Goal: Task Accomplishment & Management: Use online tool/utility

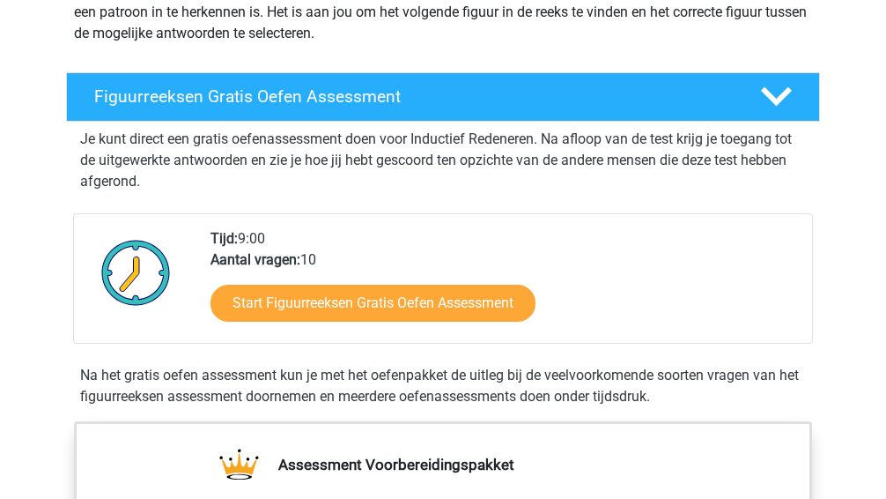
scroll to position [264, 0]
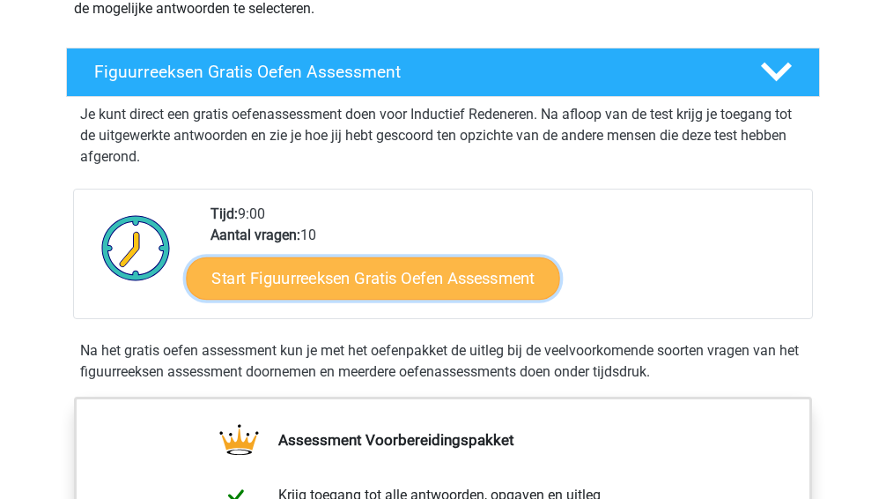
click at [293, 282] on link "Start Figuurreeksen Gratis Oefen Assessment" at bounding box center [373, 277] width 373 height 42
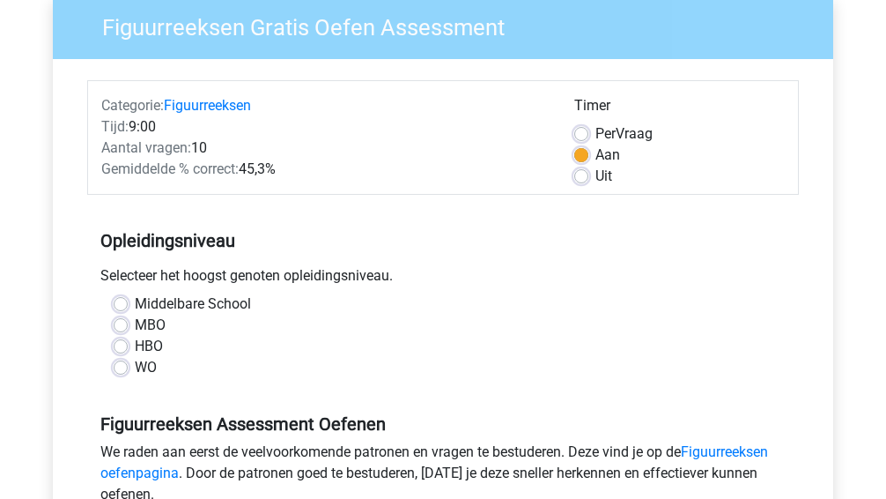
scroll to position [176, 0]
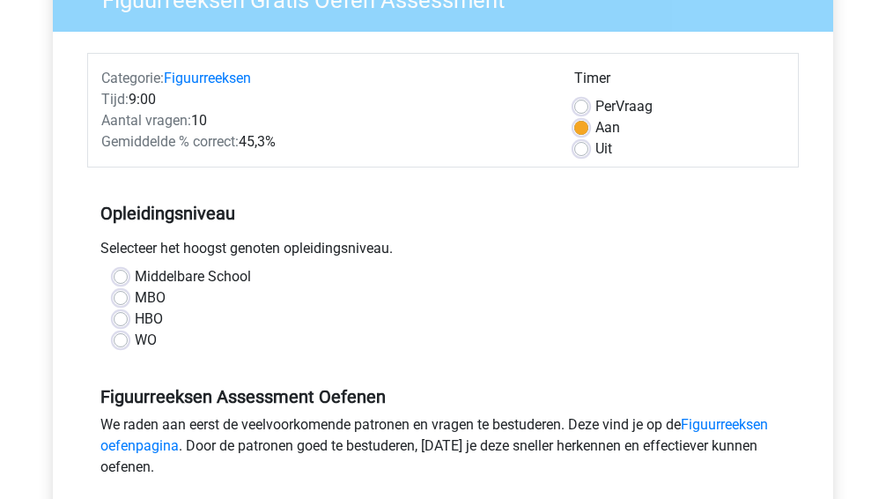
click at [135, 293] on label "MBO" at bounding box center [150, 297] width 31 height 21
click at [116, 293] on input "MBO" at bounding box center [121, 296] width 14 height 18
radio input "true"
click at [135, 314] on label "HBO" at bounding box center [149, 318] width 28 height 21
click at [115, 314] on input "HBO" at bounding box center [121, 317] width 14 height 18
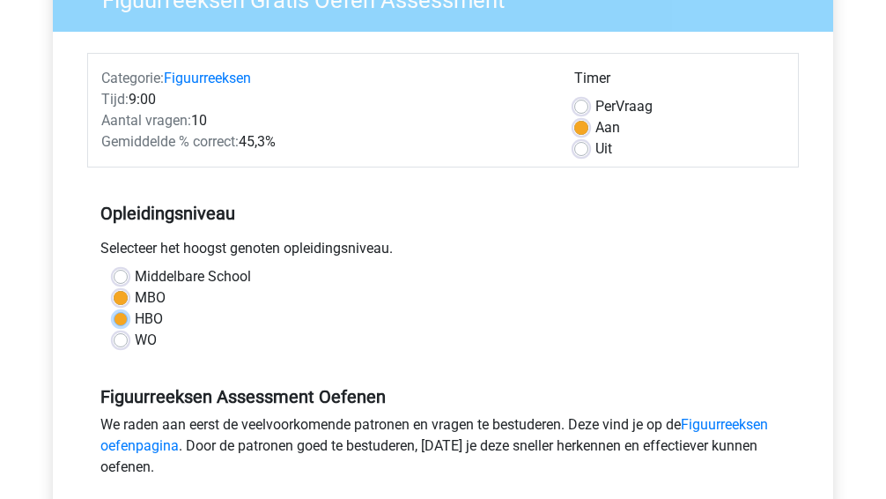
radio input "true"
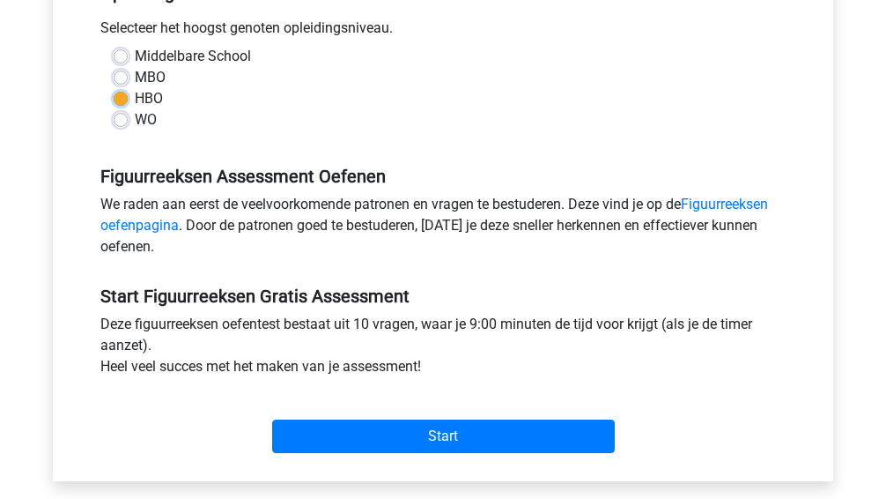
scroll to position [440, 0]
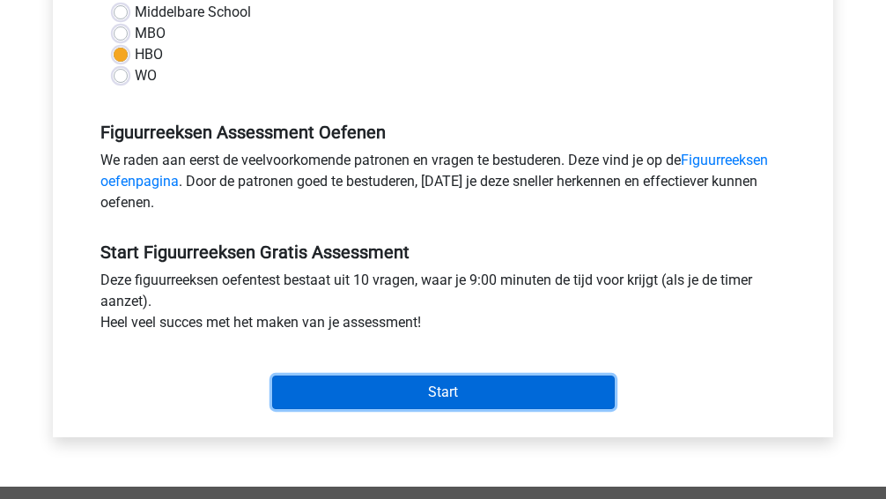
click at [336, 387] on input "Start" at bounding box center [443, 391] width 343 height 33
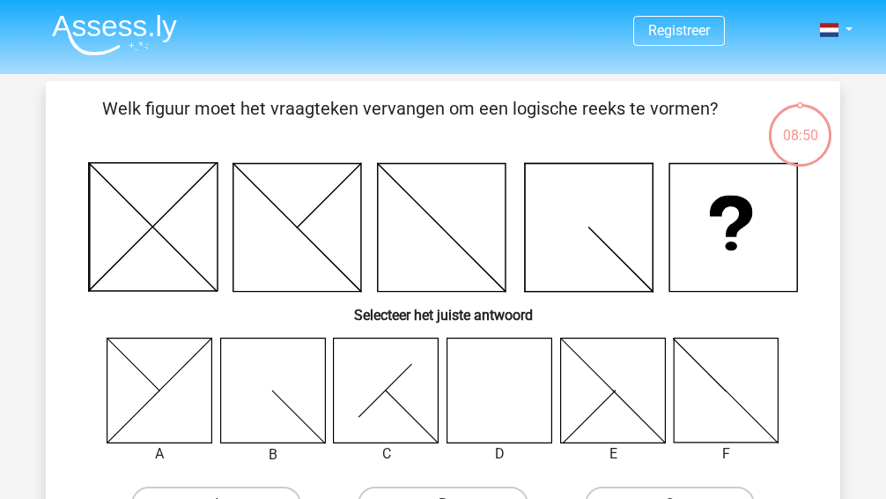
click at [496, 394] on icon at bounding box center [499, 389] width 105 height 105
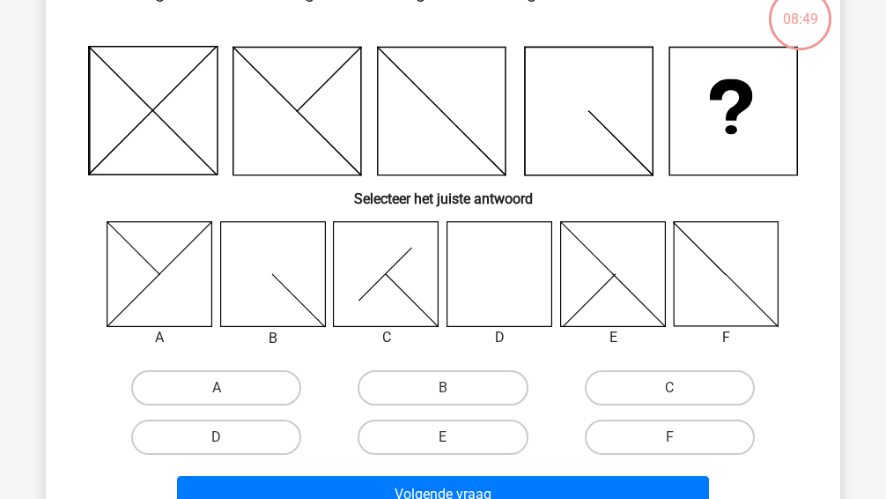
scroll to position [176, 0]
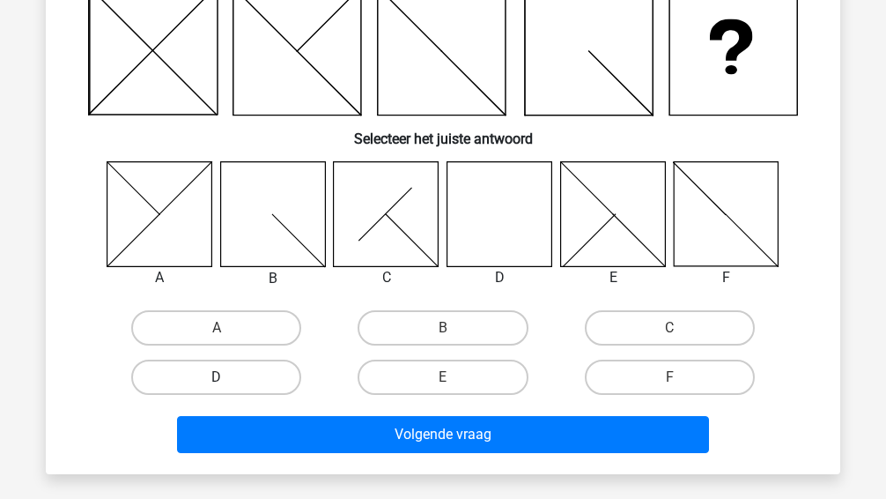
click at [203, 379] on label "D" at bounding box center [216, 376] width 170 height 35
click at [217, 379] on input "D" at bounding box center [222, 382] width 11 height 11
radio input "true"
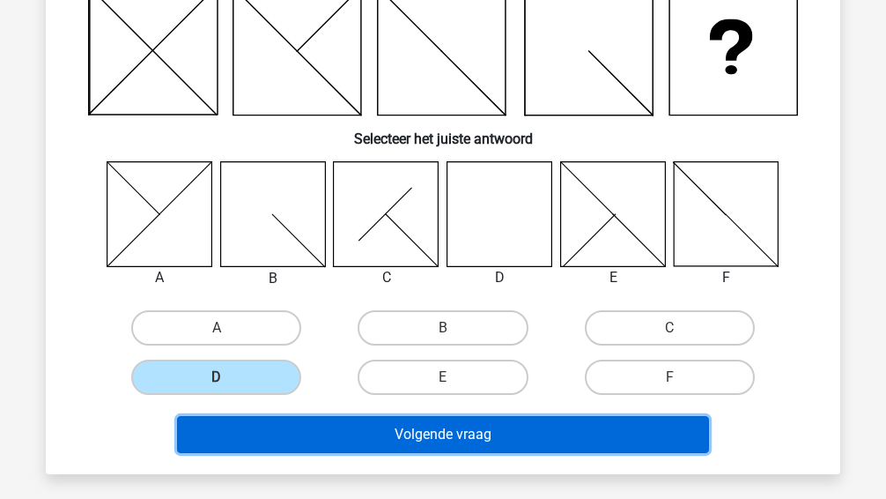
click at [321, 435] on button "Volgende vraag" at bounding box center [443, 434] width 533 height 37
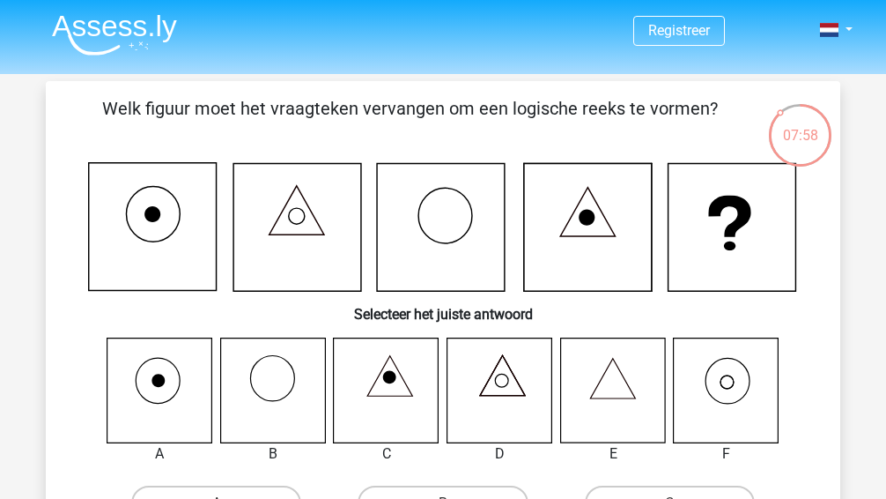
scroll to position [88, 0]
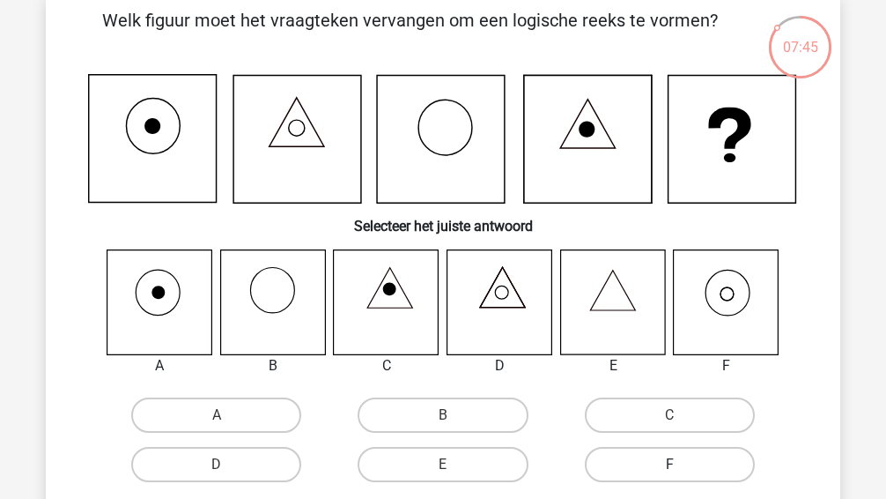
click at [685, 470] on label "F" at bounding box center [670, 464] width 170 height 35
click at [681, 470] on input "F" at bounding box center [674, 469] width 11 height 11
radio input "true"
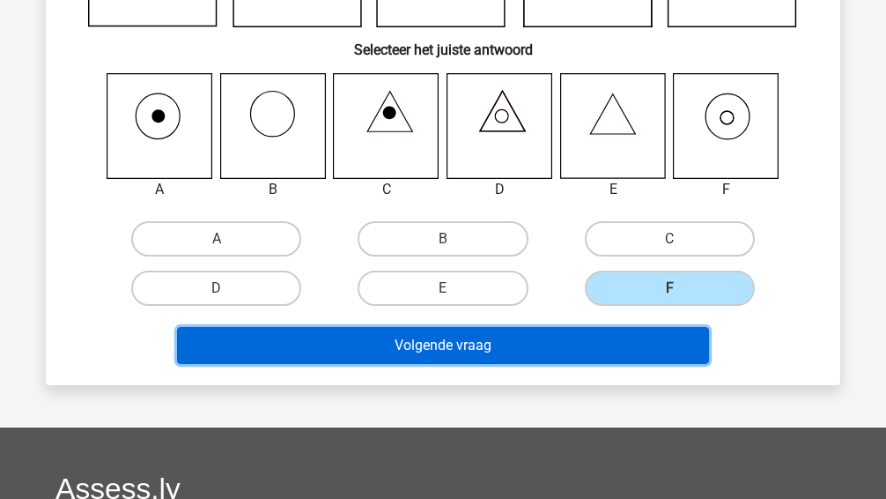
click at [433, 352] on button "Volgende vraag" at bounding box center [443, 345] width 533 height 37
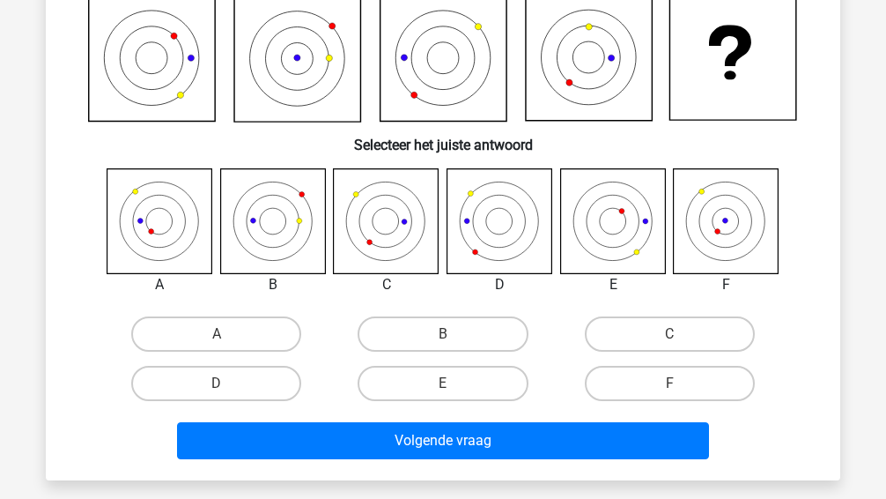
scroll to position [81, 0]
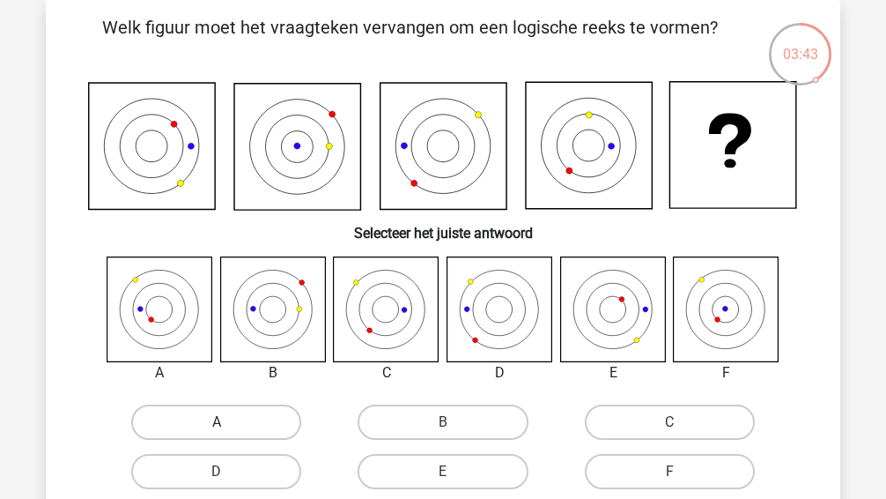
click at [209, 423] on label "A" at bounding box center [216, 421] width 170 height 35
click at [217, 423] on input "A" at bounding box center [222, 427] width 11 height 11
radio input "true"
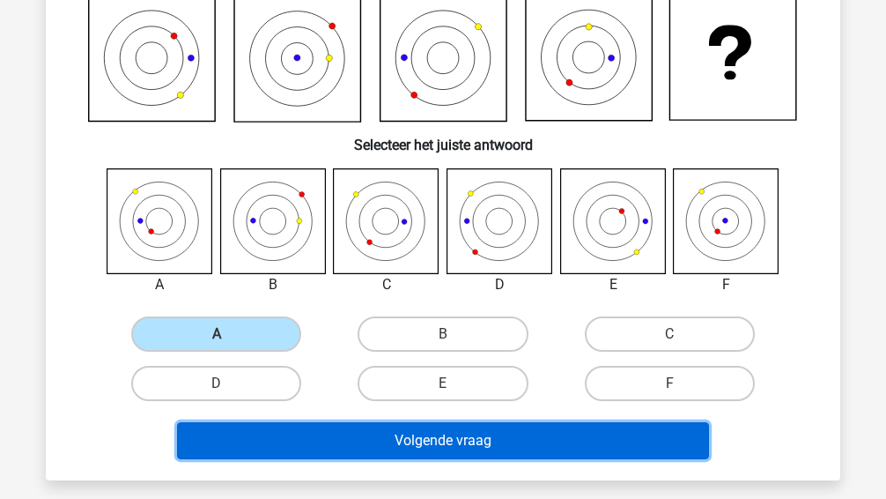
click at [309, 435] on button "Volgende vraag" at bounding box center [443, 440] width 533 height 37
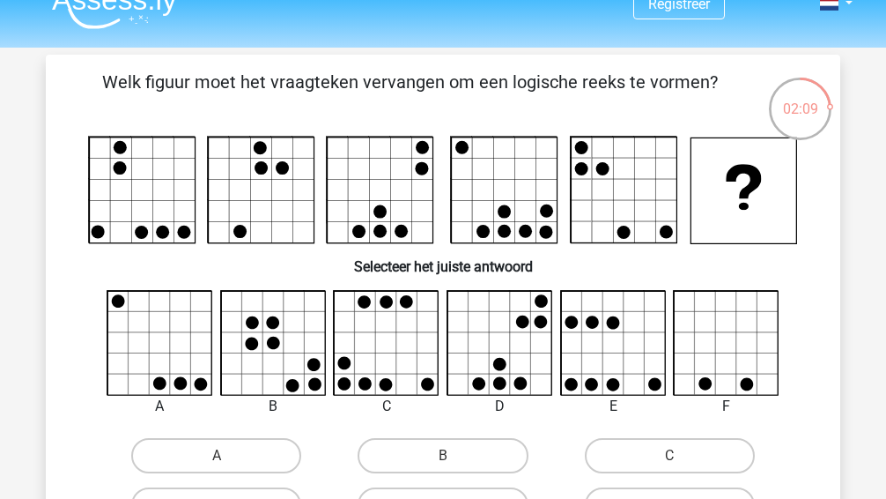
scroll to position [0, 0]
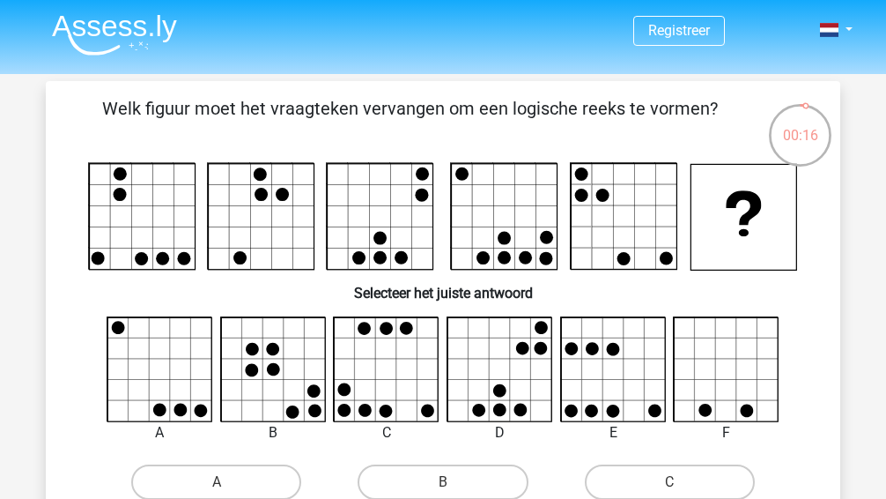
click at [375, 384] on icon at bounding box center [387, 369] width 105 height 105
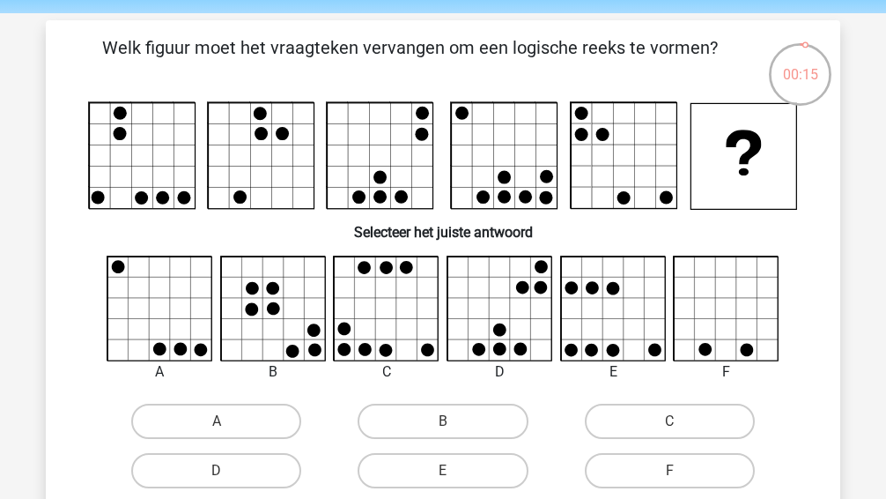
scroll to position [88, 0]
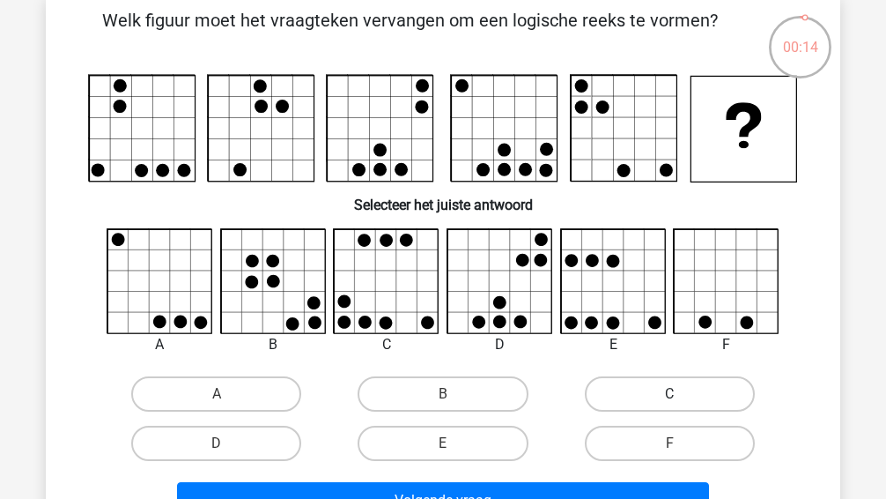
click at [646, 404] on label "C" at bounding box center [670, 393] width 170 height 35
click at [669, 404] on input "C" at bounding box center [674, 399] width 11 height 11
radio input "true"
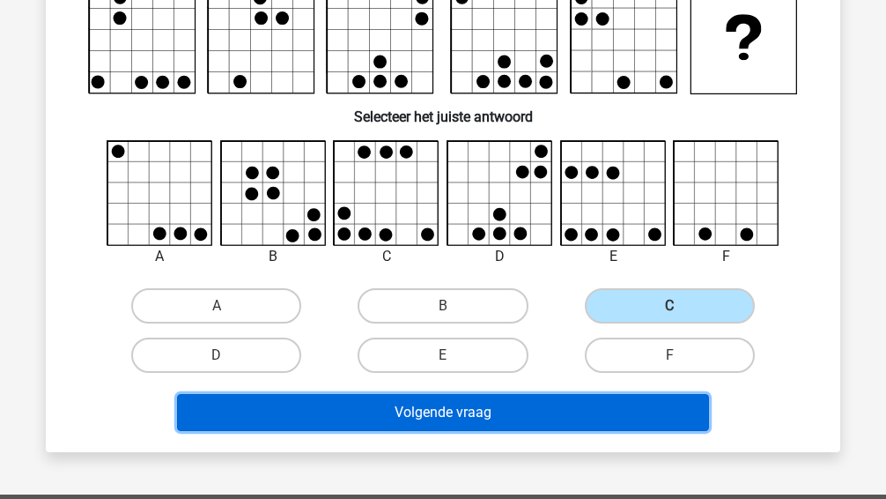
click at [517, 408] on button "Volgende vraag" at bounding box center [443, 412] width 533 height 37
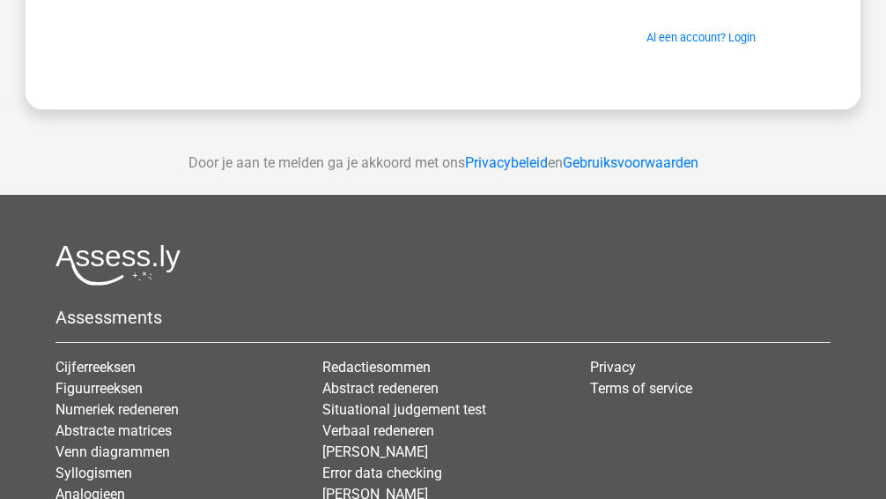
scroll to position [440, 0]
